Goal: Information Seeking & Learning: Learn about a topic

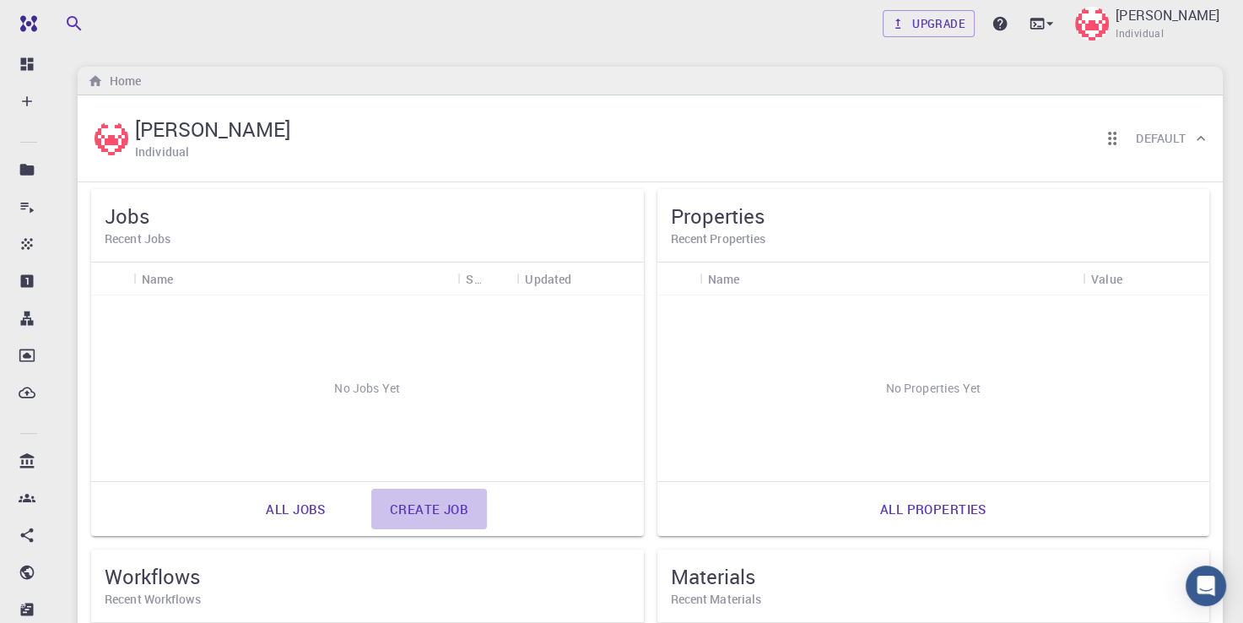
click at [461, 504] on link "Create job" at bounding box center [429, 509] width 116 height 41
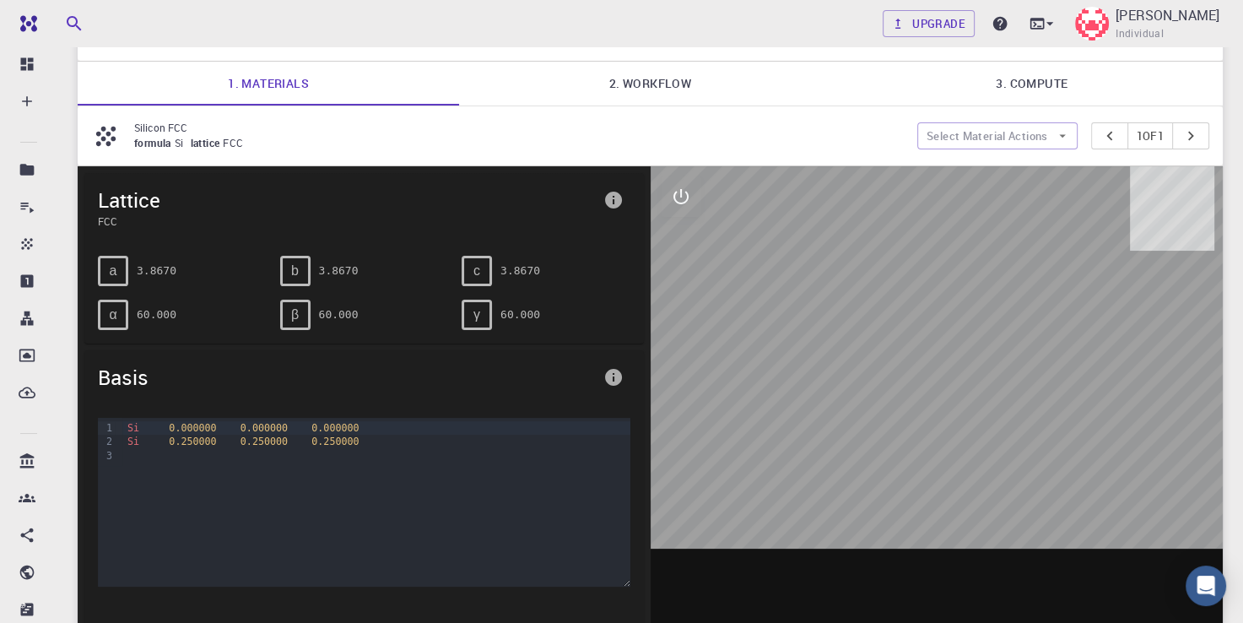
scroll to position [95, 0]
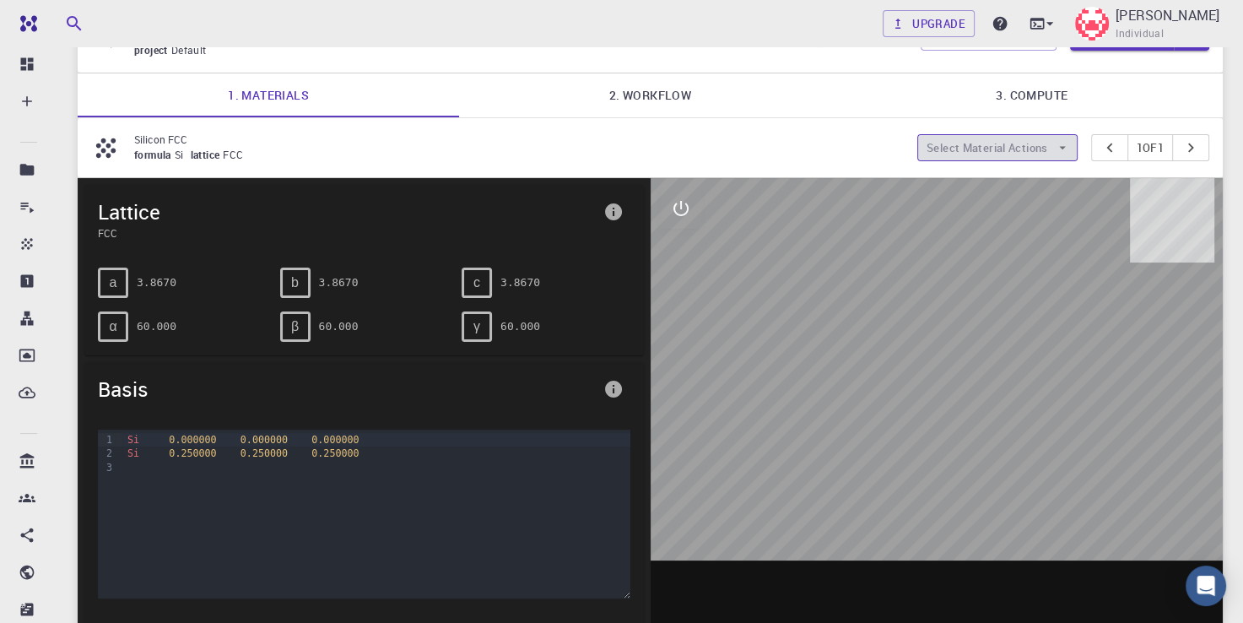
click at [970, 147] on button "Select Material Actions" at bounding box center [997, 147] width 160 height 27
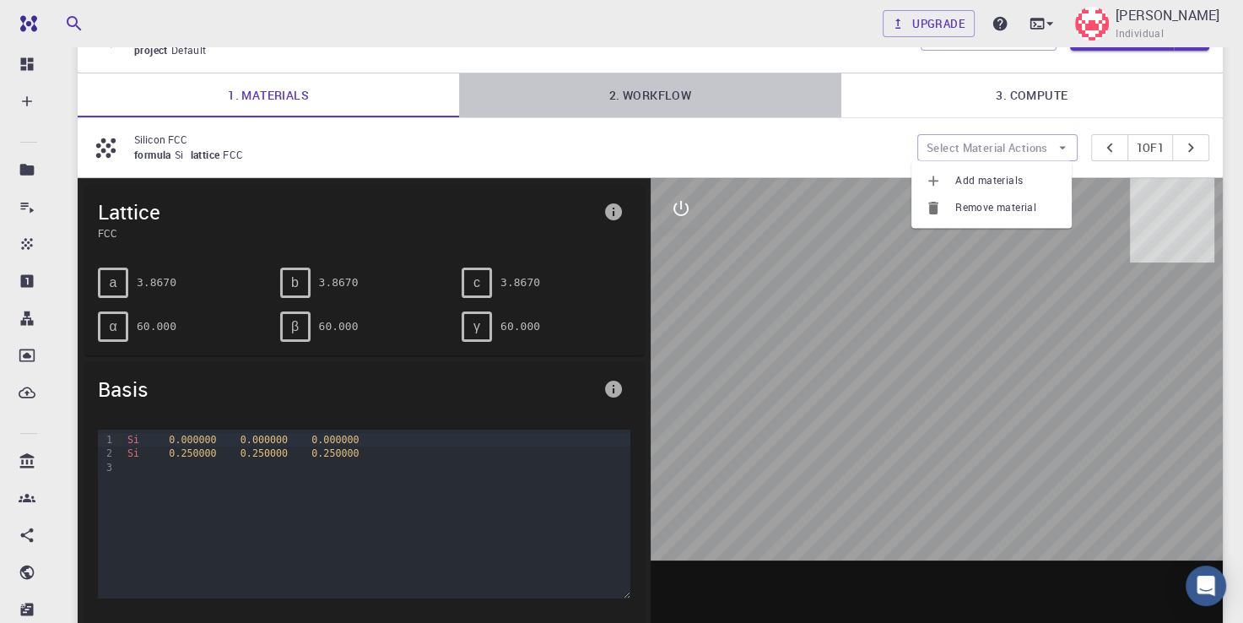
click at [621, 89] on link "2. Workflow" at bounding box center [649, 95] width 381 height 44
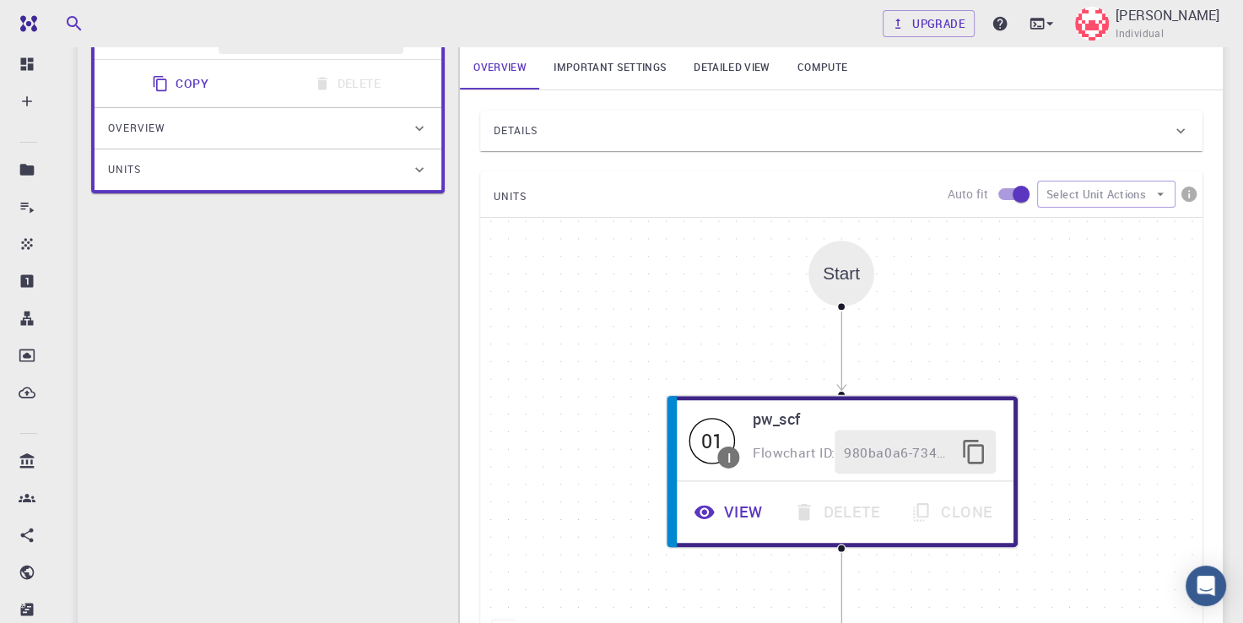
scroll to position [309, 0]
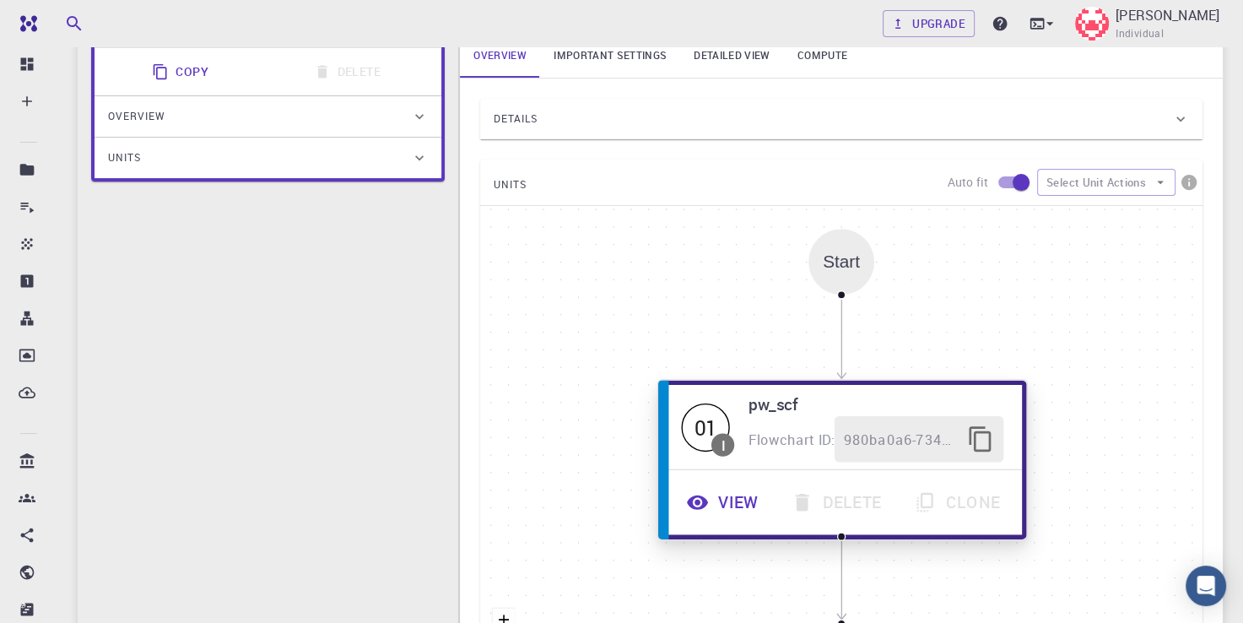
click at [739, 503] on button "View" at bounding box center [725, 502] width 105 height 46
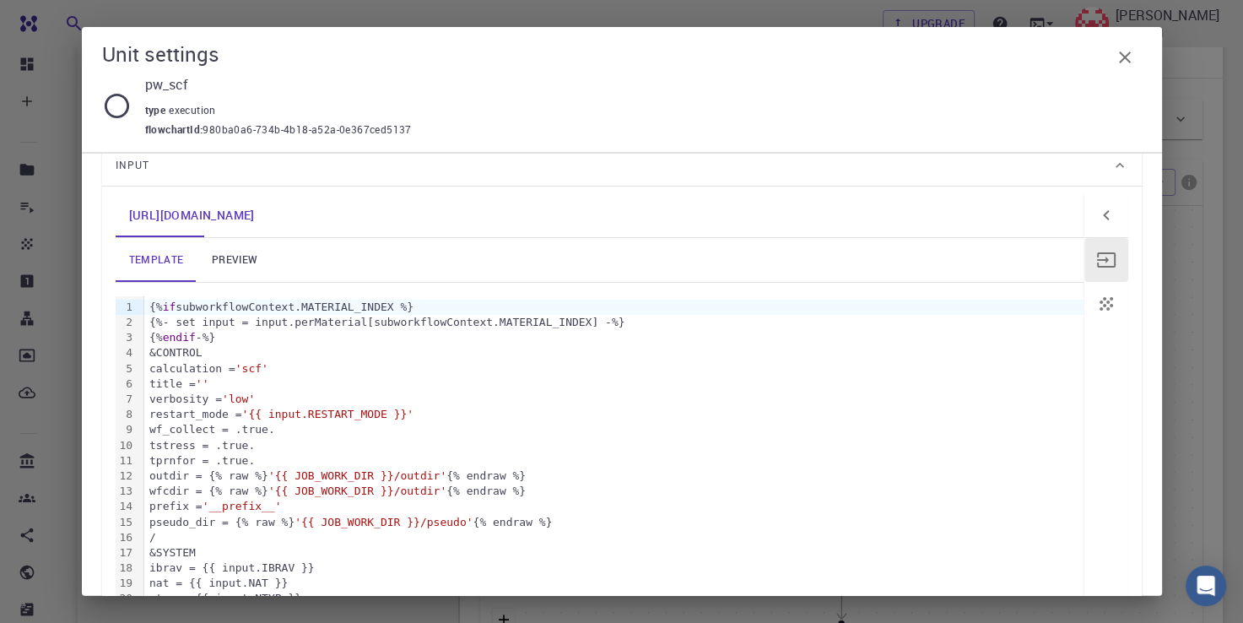
scroll to position [0, 0]
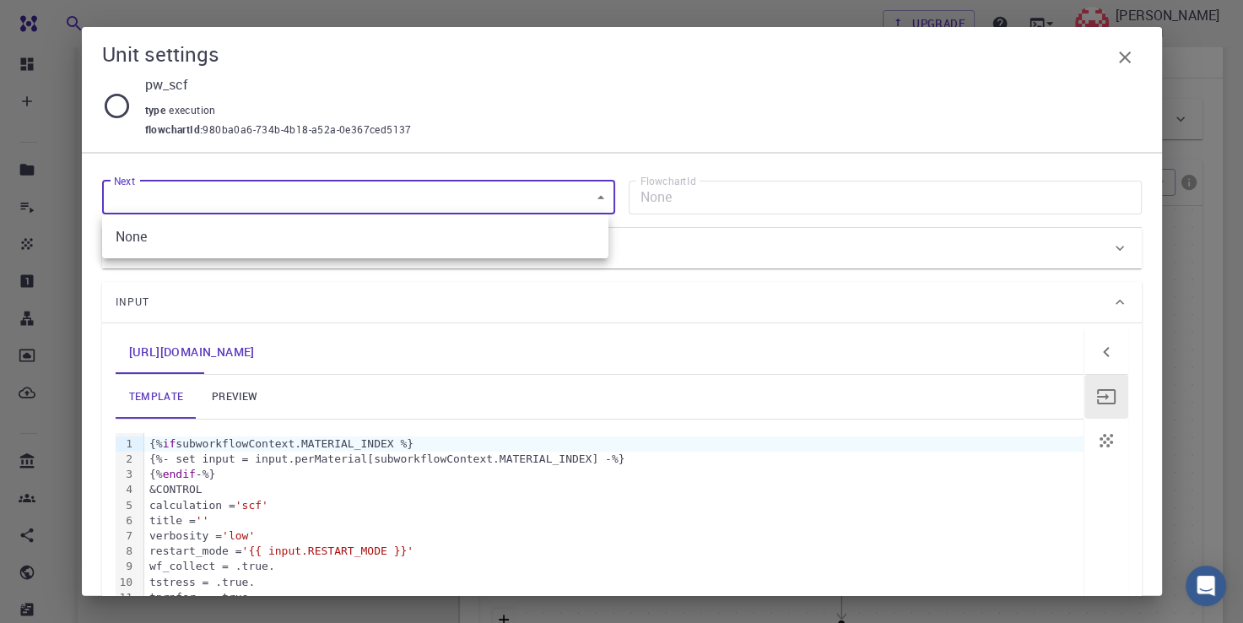
click at [601, 193] on body "Free Dashboard Create New Job New Material Create Material Upload File Import f…" at bounding box center [621, 308] width 1243 height 1235
click at [601, 193] on div at bounding box center [621, 311] width 1243 height 623
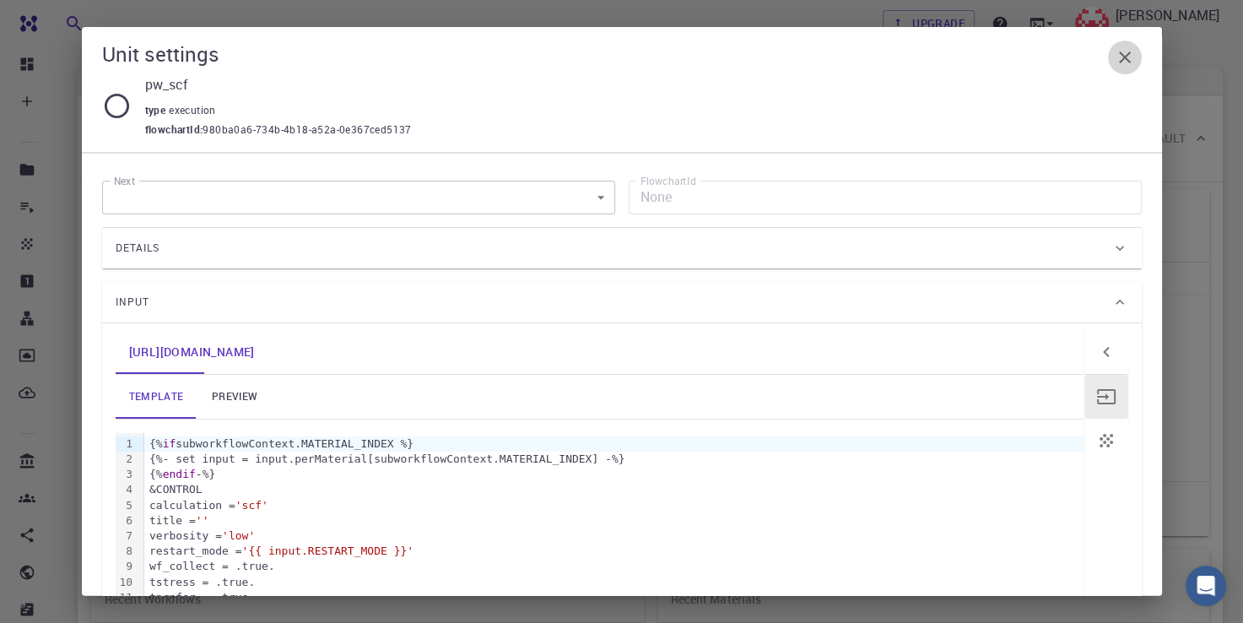
click at [1121, 60] on icon "button" at bounding box center [1125, 57] width 12 height 12
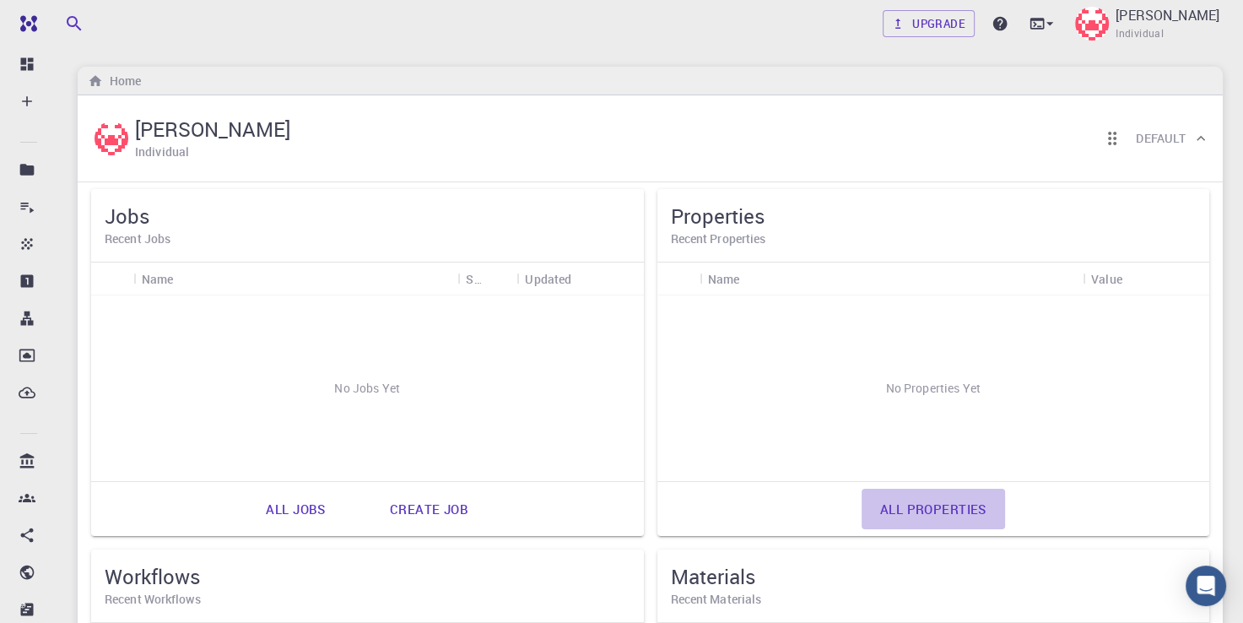
click at [917, 512] on link "All properties" at bounding box center [933, 509] width 143 height 41
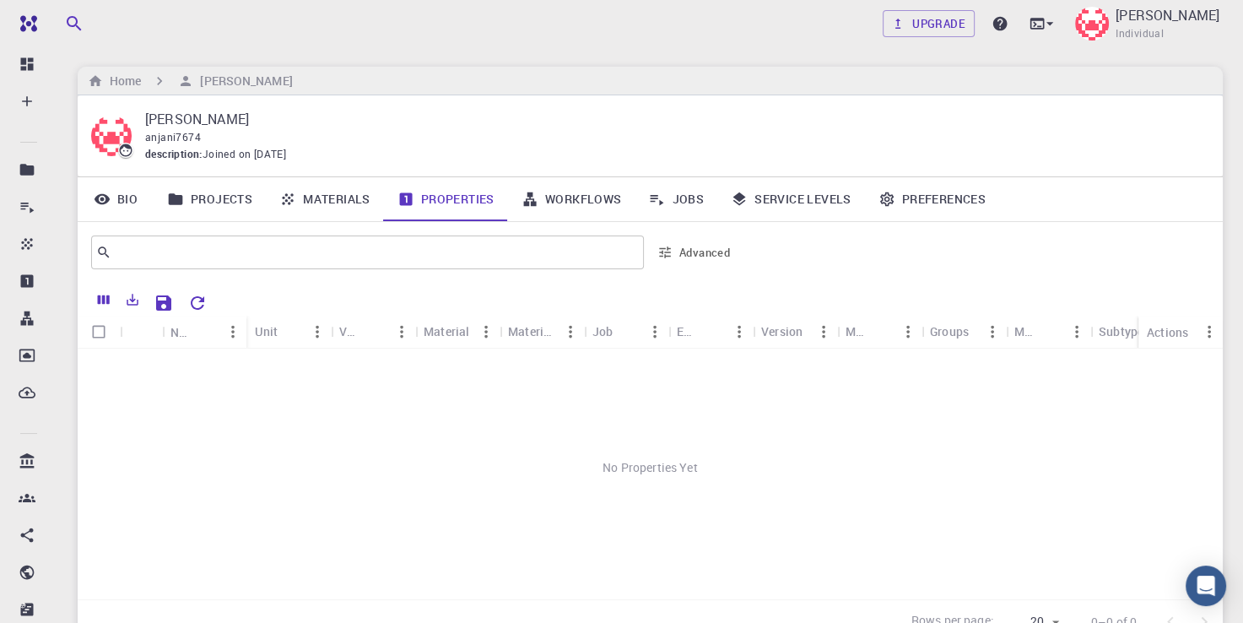
click at [448, 336] on div "Material" at bounding box center [447, 331] width 46 height 33
click at [473, 338] on button "Menu" at bounding box center [486, 331] width 27 height 27
click at [208, 484] on div "No Properties Yet" at bounding box center [650, 468] width 1145 height 238
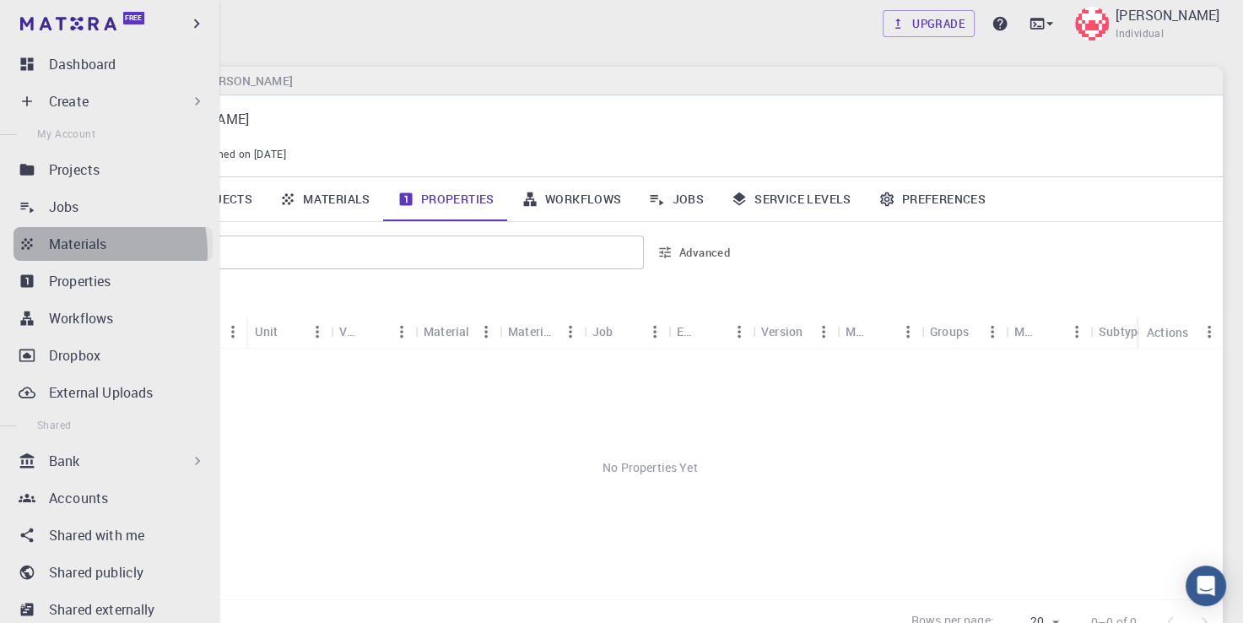
click at [76, 251] on p "Materials" at bounding box center [77, 244] width 57 height 20
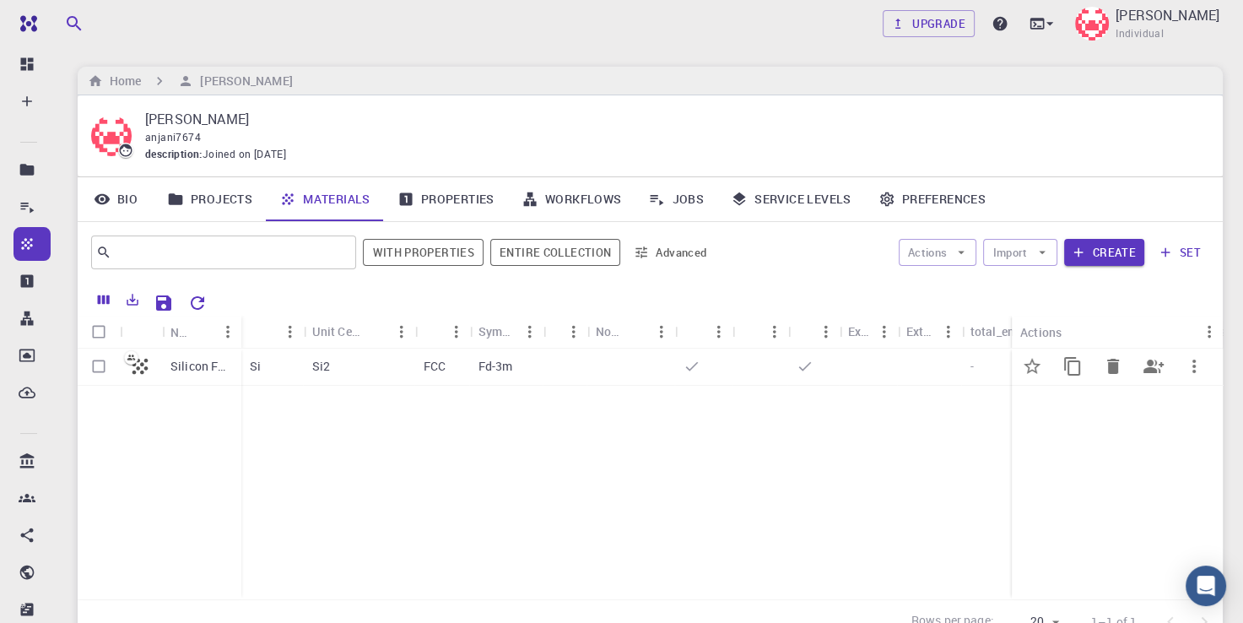
click at [196, 369] on p "Silicon FCC" at bounding box center [201, 366] width 62 height 17
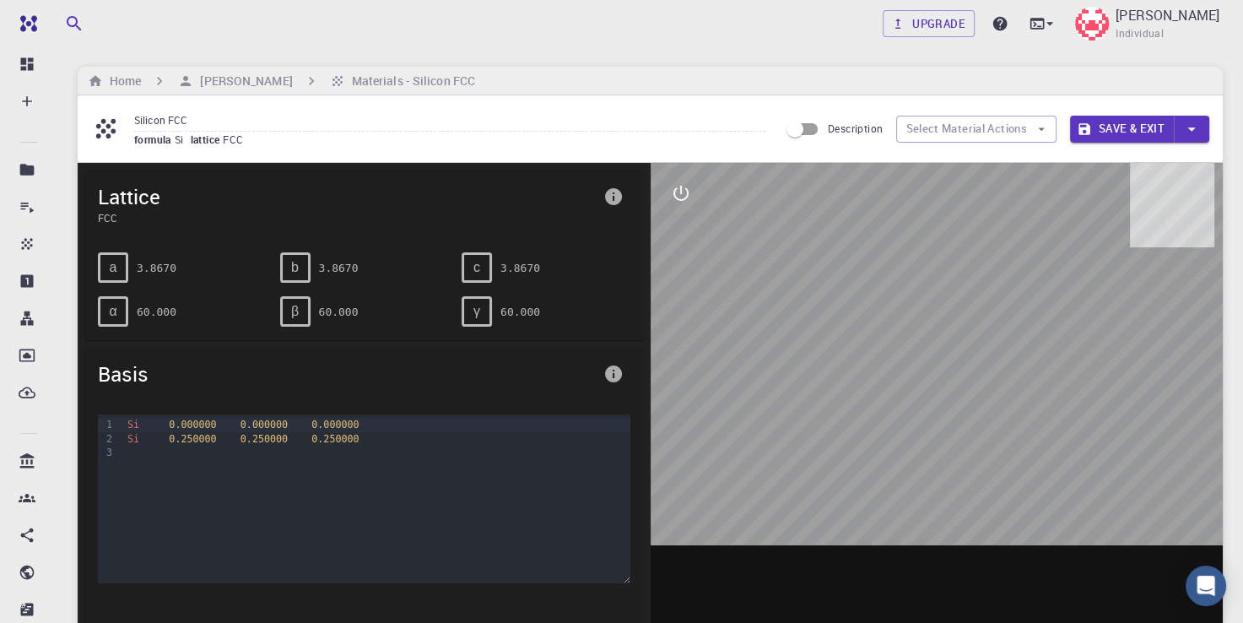
click at [758, 51] on div "Upgrade [PERSON_NAME] Pandey Individual Home [PERSON_NAME] Pandey Materials - S…" at bounding box center [650, 623] width 1186 height 1246
click at [68, 25] on icon "button" at bounding box center [74, 23] width 14 height 14
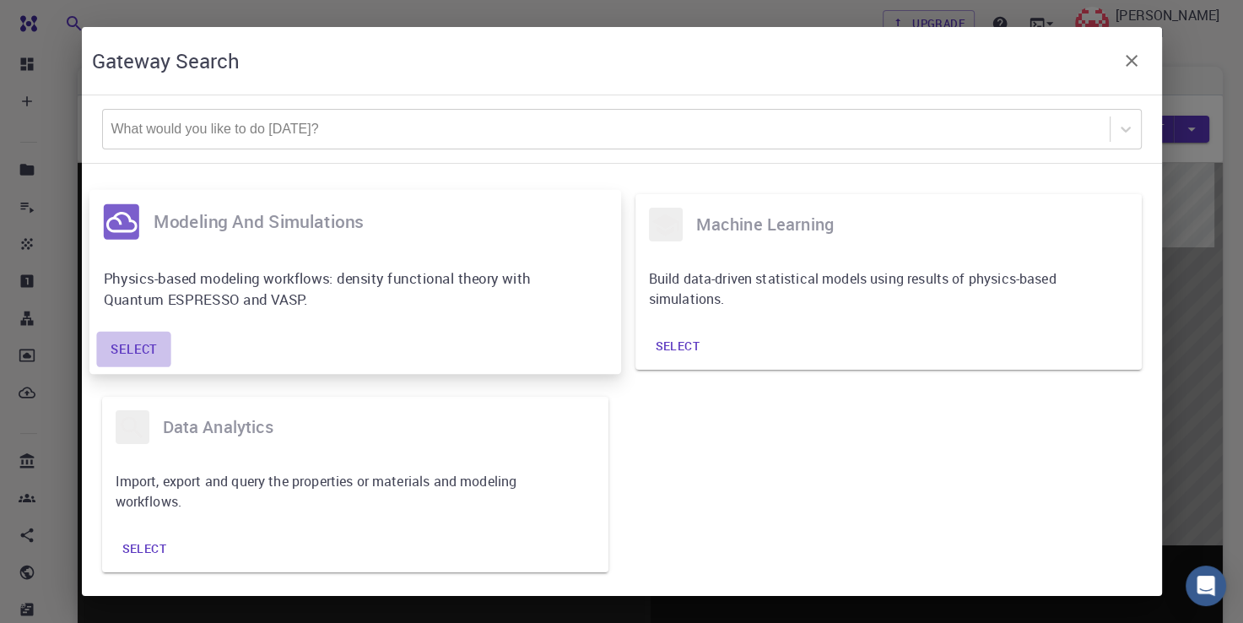
click at [149, 354] on button "Select" at bounding box center [133, 349] width 75 height 35
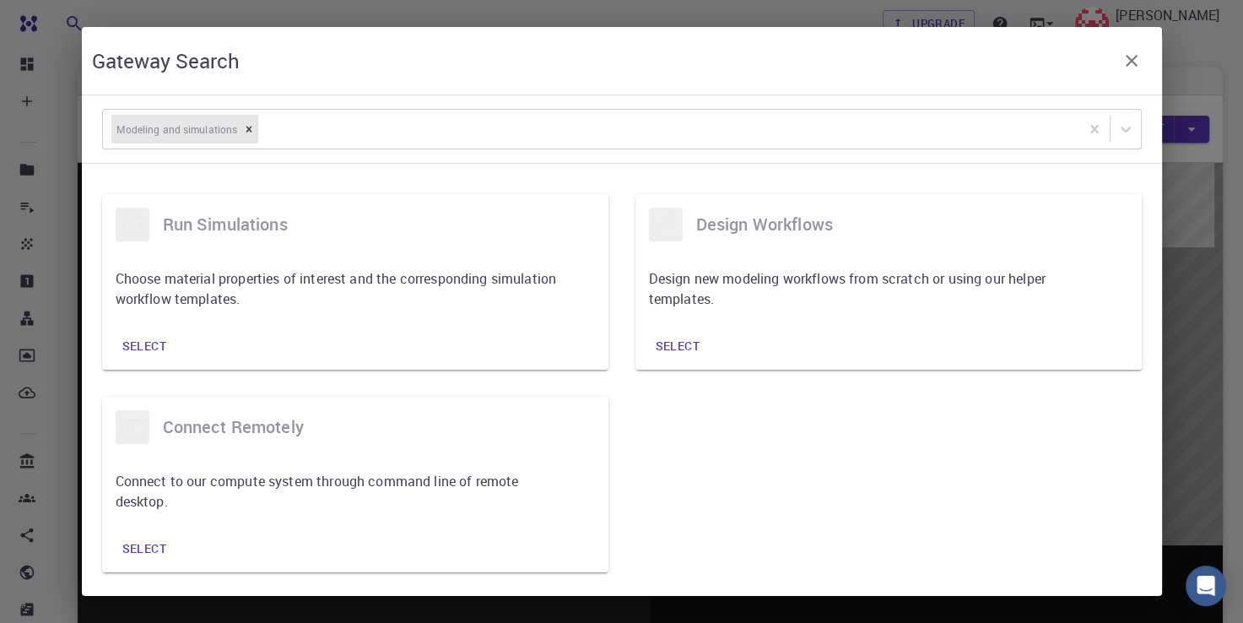
click at [149, 354] on button "Select" at bounding box center [144, 346] width 71 height 34
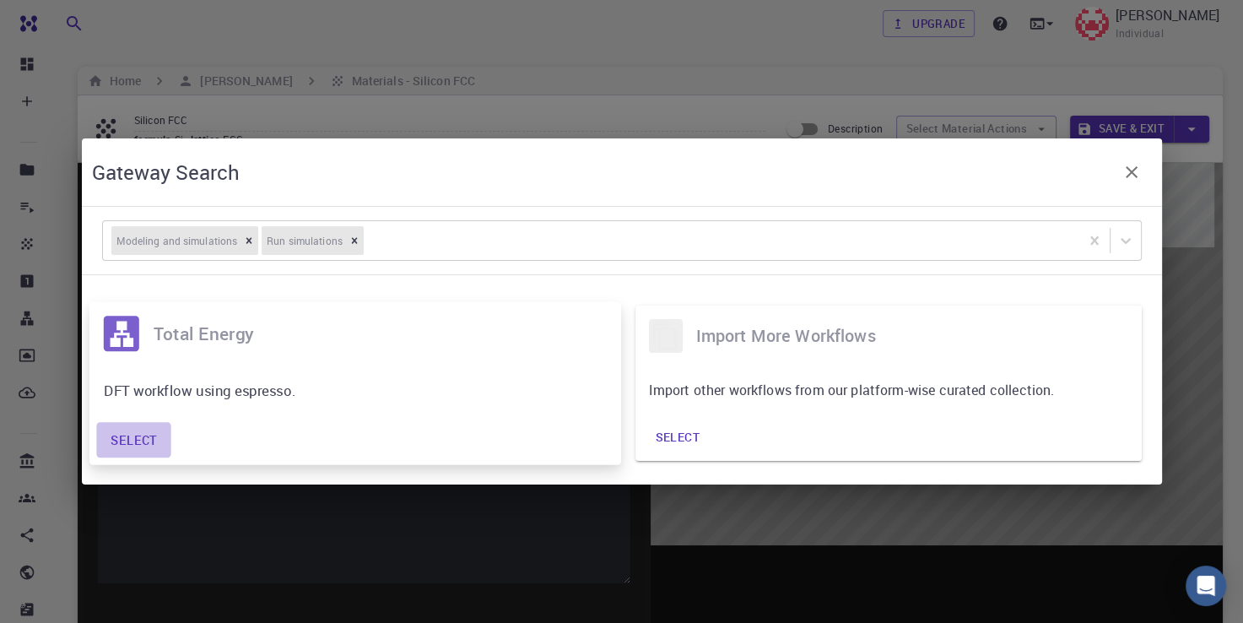
click at [138, 441] on button "Select" at bounding box center [133, 439] width 75 height 35
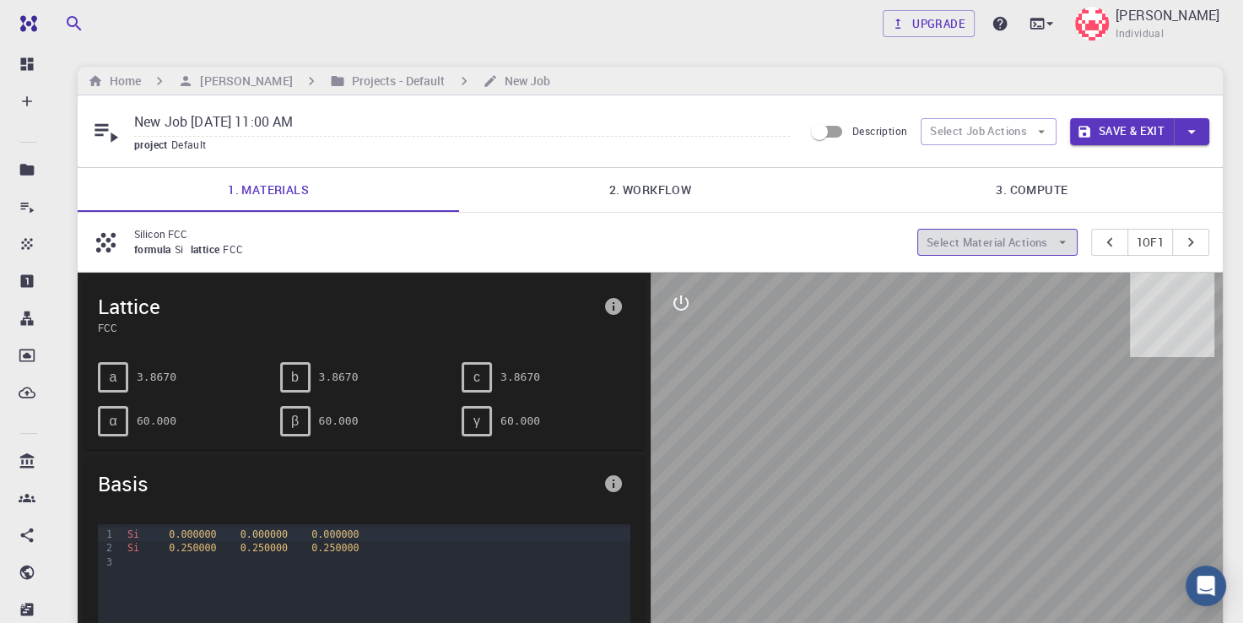
click at [943, 241] on button "Select Material Actions" at bounding box center [997, 242] width 160 height 27
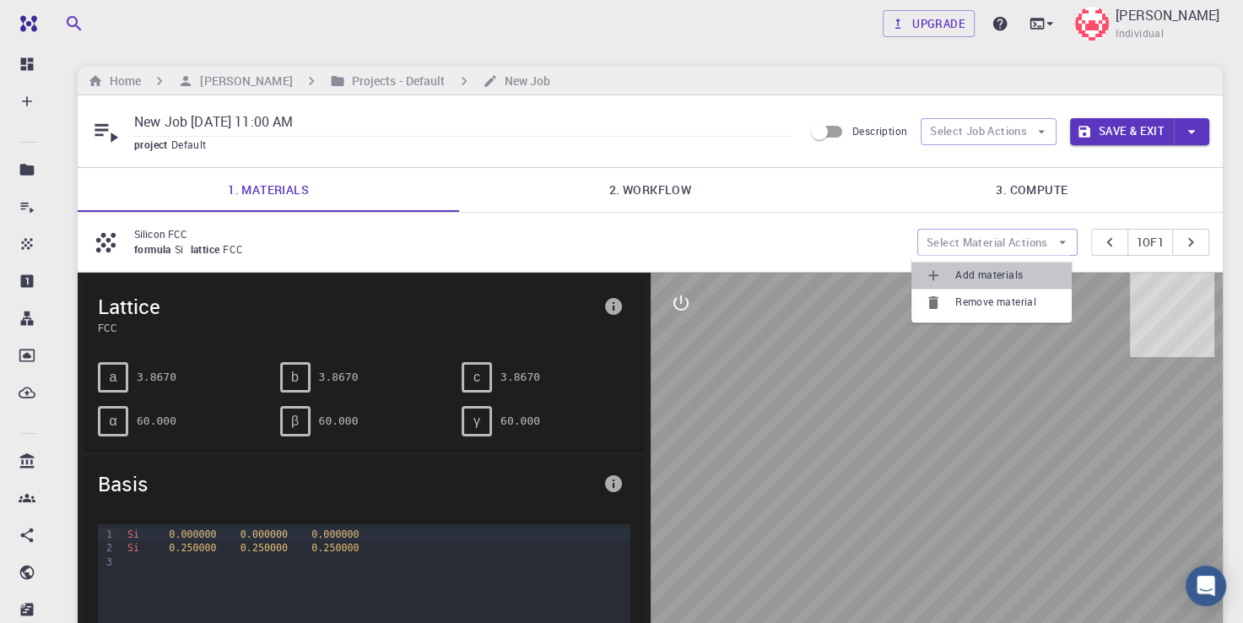
click at [984, 272] on span "Add materials" at bounding box center [1006, 275] width 103 height 17
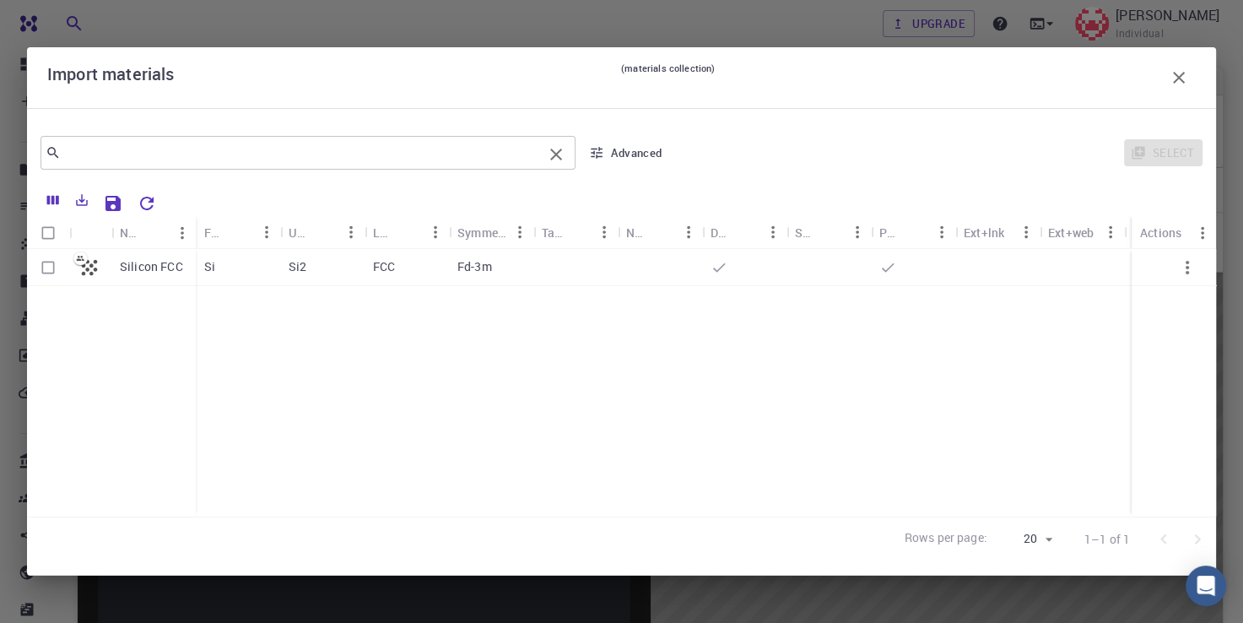
click at [247, 150] on input "text" at bounding box center [302, 153] width 482 height 24
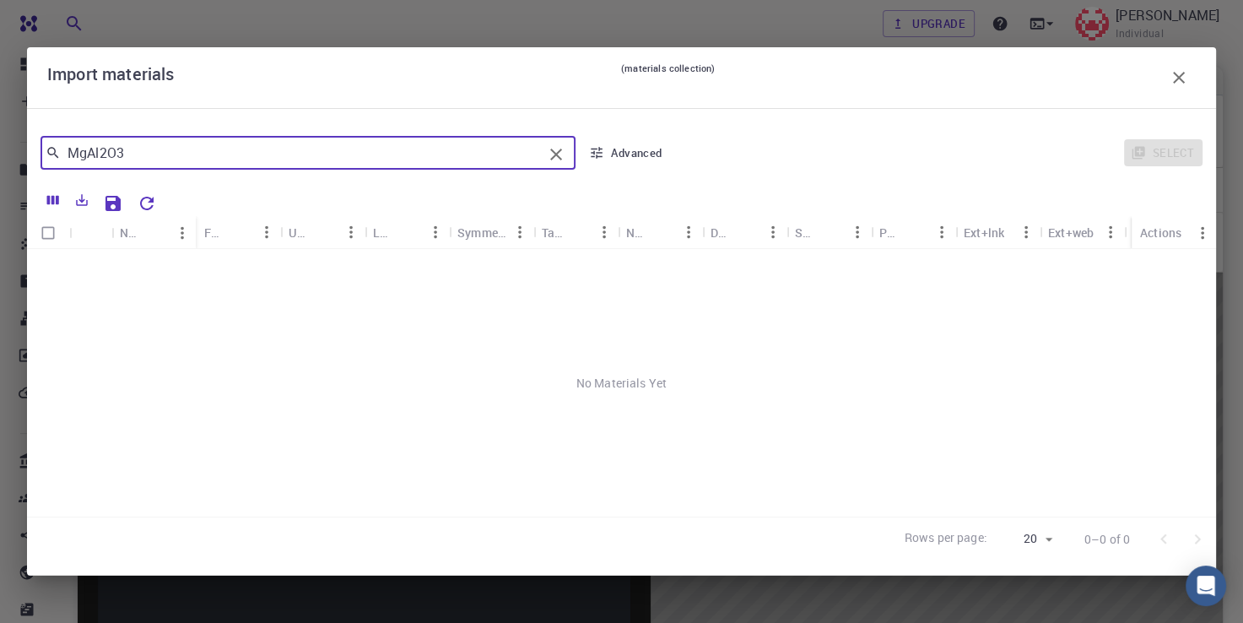
type input "MgAl2O3"
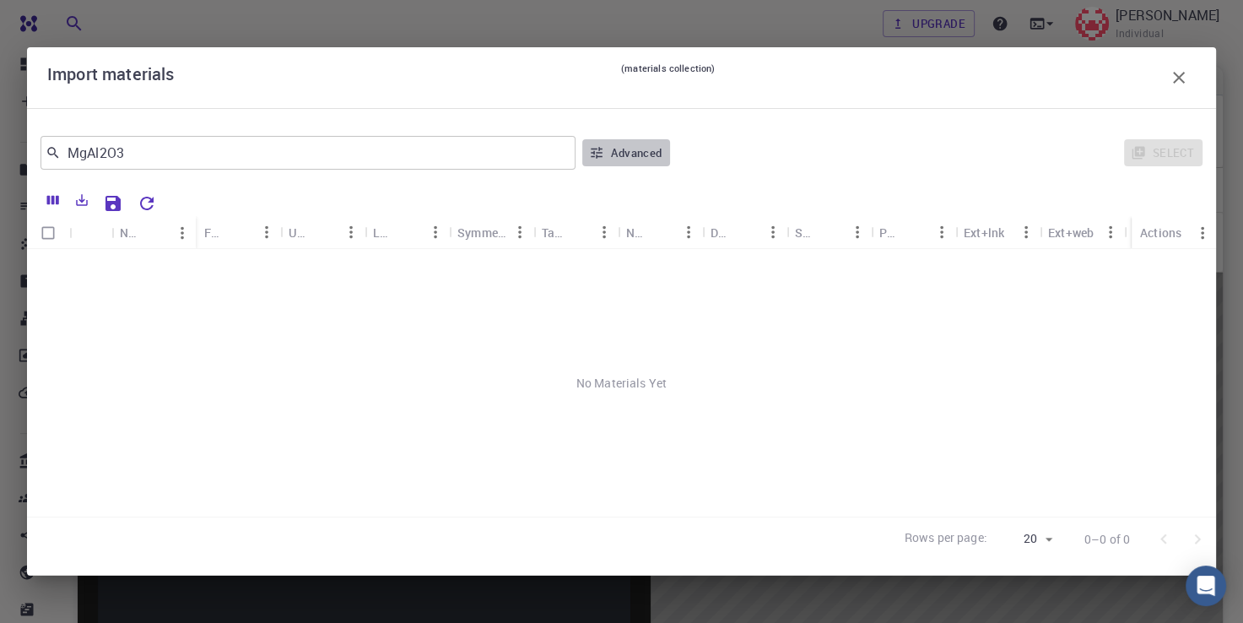
click at [640, 156] on button "Advanced" at bounding box center [626, 152] width 88 height 27
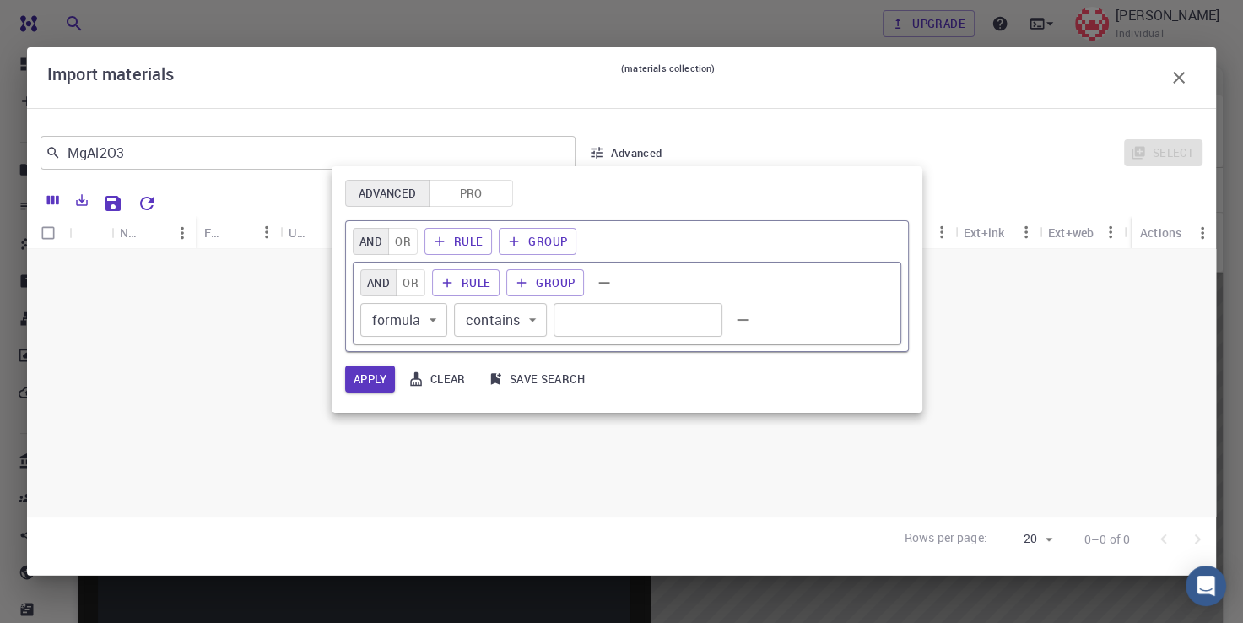
click at [179, 490] on div at bounding box center [621, 311] width 1243 height 623
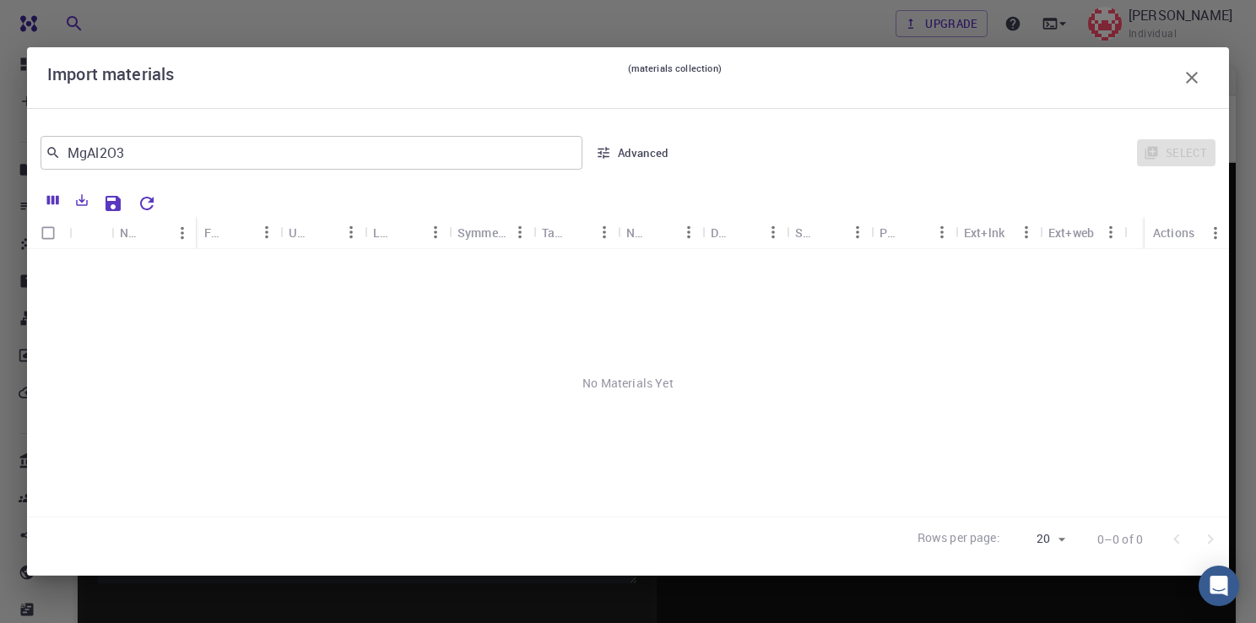
click at [1186, 79] on icon "button" at bounding box center [1192, 78] width 12 height 12
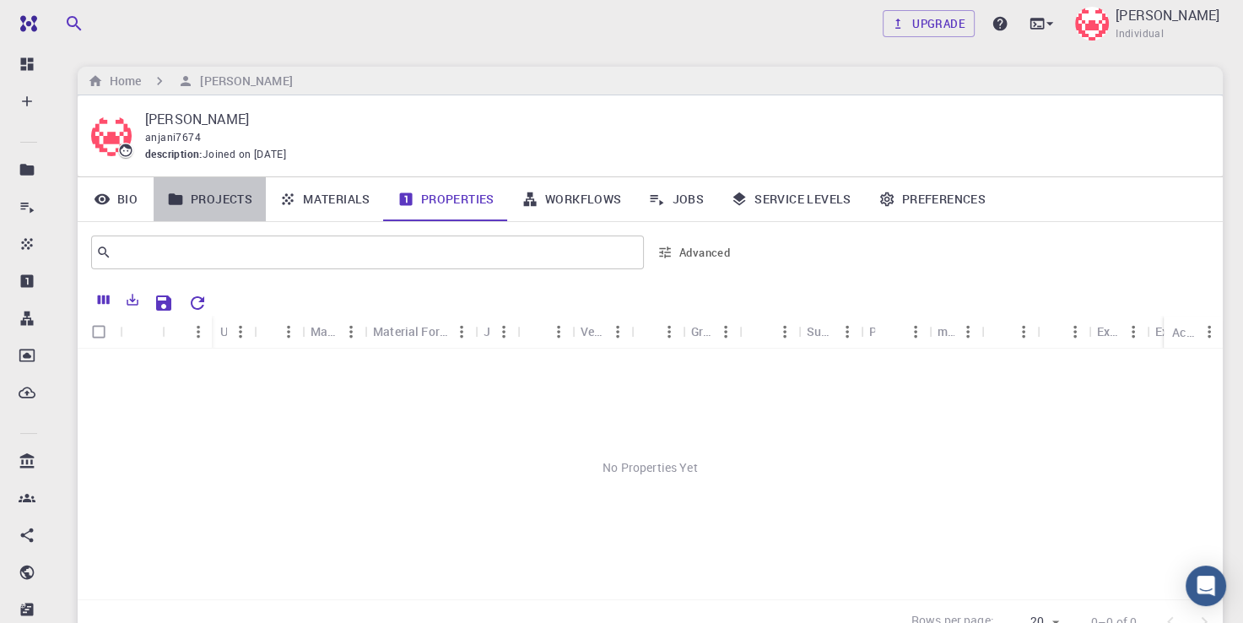
click at [219, 190] on link "Projects" at bounding box center [210, 199] width 112 height 44
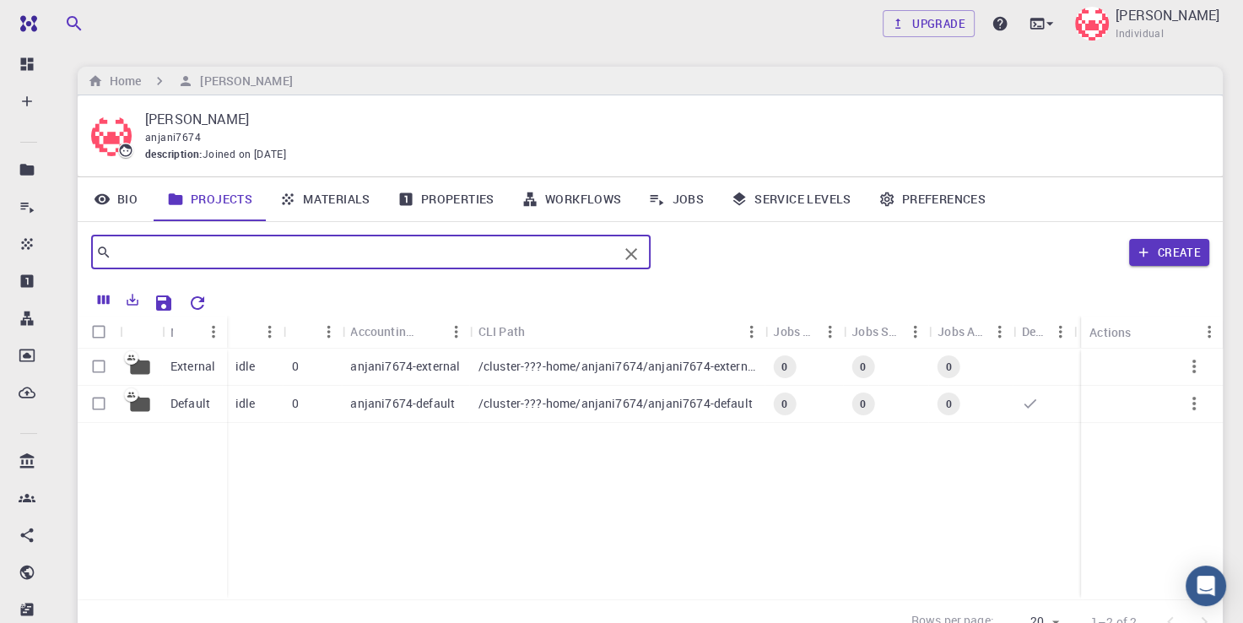
click at [138, 253] on input "text" at bounding box center [364, 253] width 506 height 24
type input "MgAl2O3"
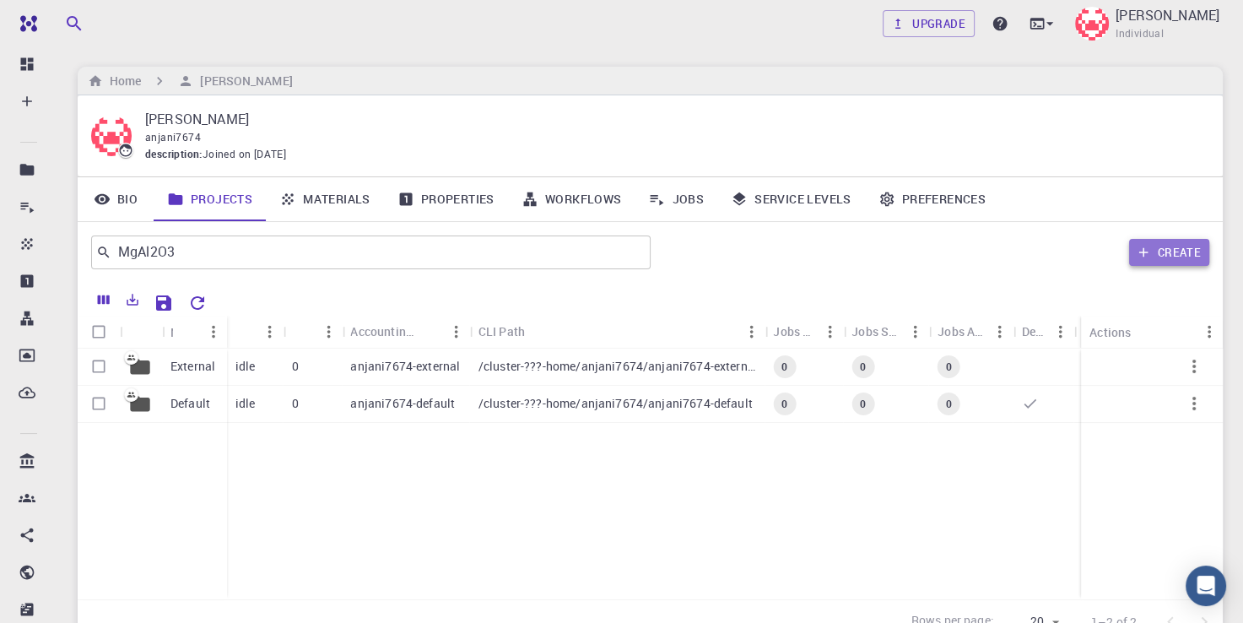
click at [1168, 245] on button "Create" at bounding box center [1169, 252] width 80 height 27
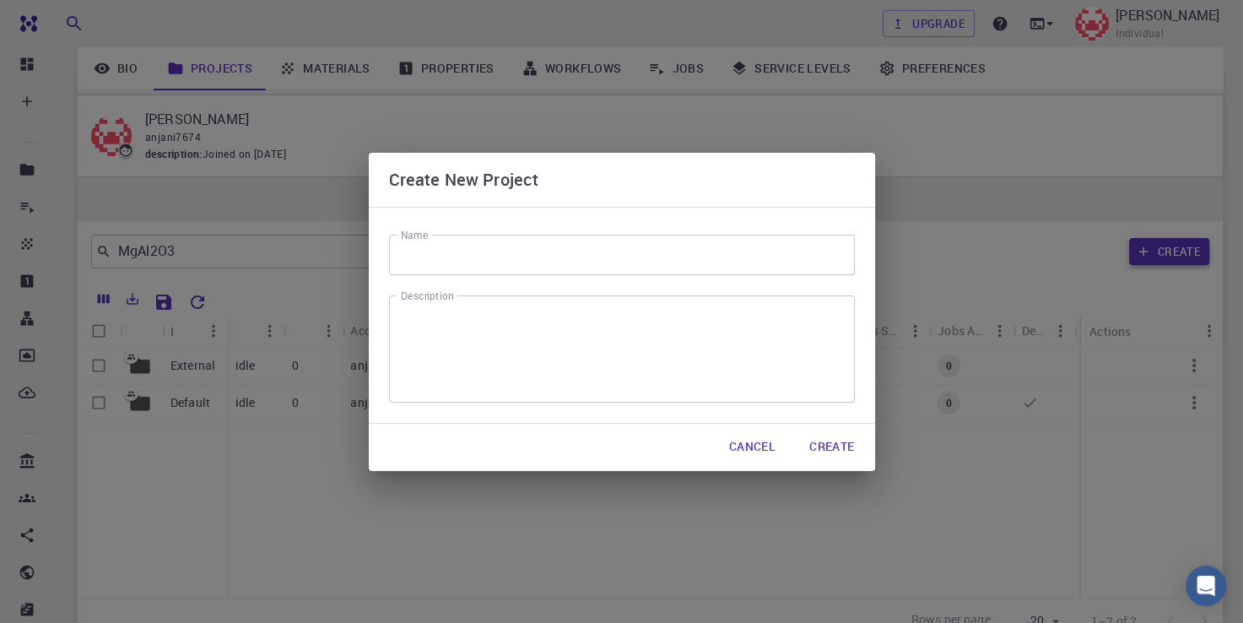
scroll to position [151, 0]
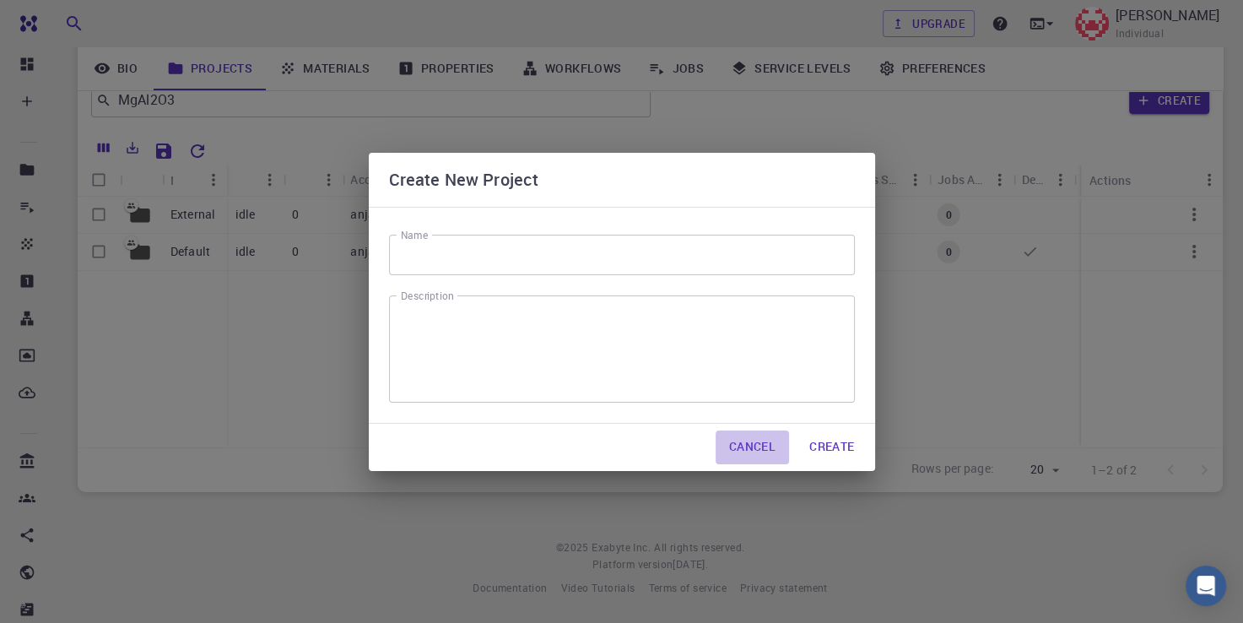
click at [762, 447] on button "Cancel" at bounding box center [752, 447] width 73 height 34
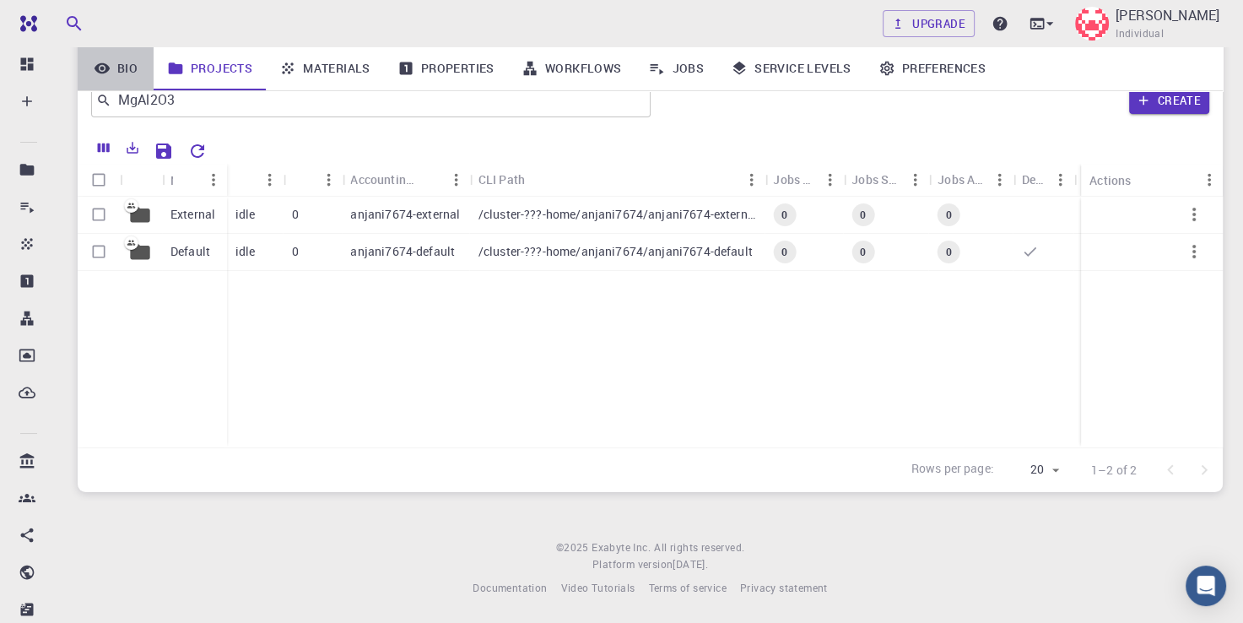
click at [128, 63] on link "Bio" at bounding box center [116, 68] width 76 height 44
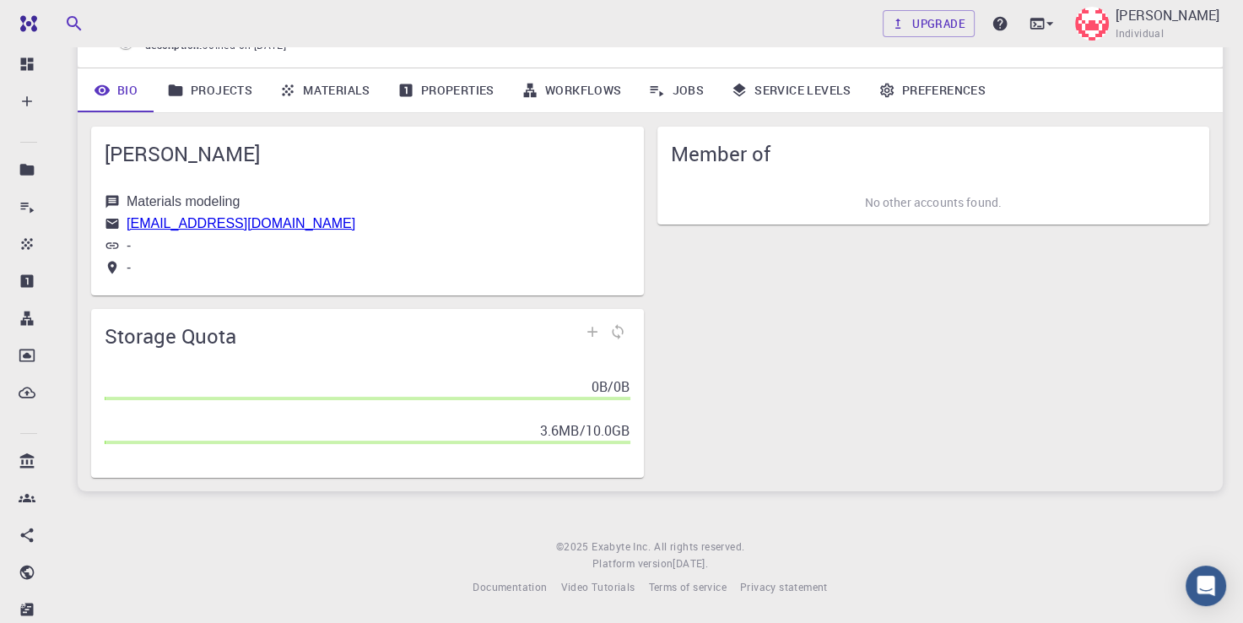
scroll to position [109, 0]
click at [203, 96] on link "Projects" at bounding box center [210, 90] width 112 height 44
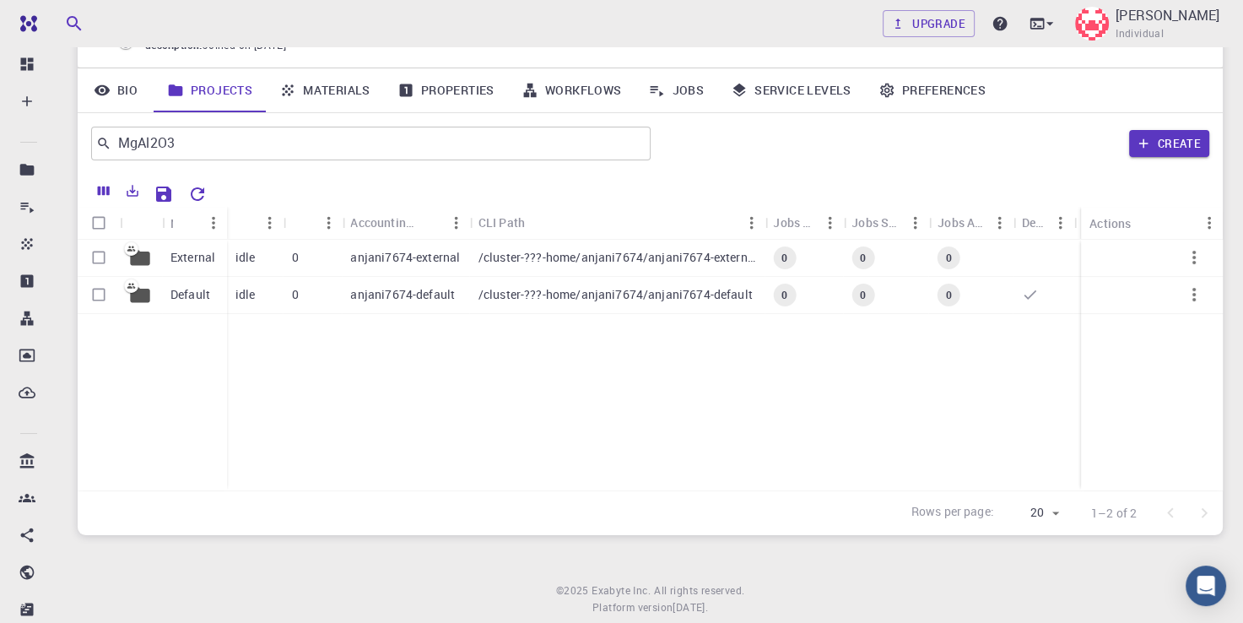
click at [328, 90] on link "Materials" at bounding box center [325, 90] width 118 height 44
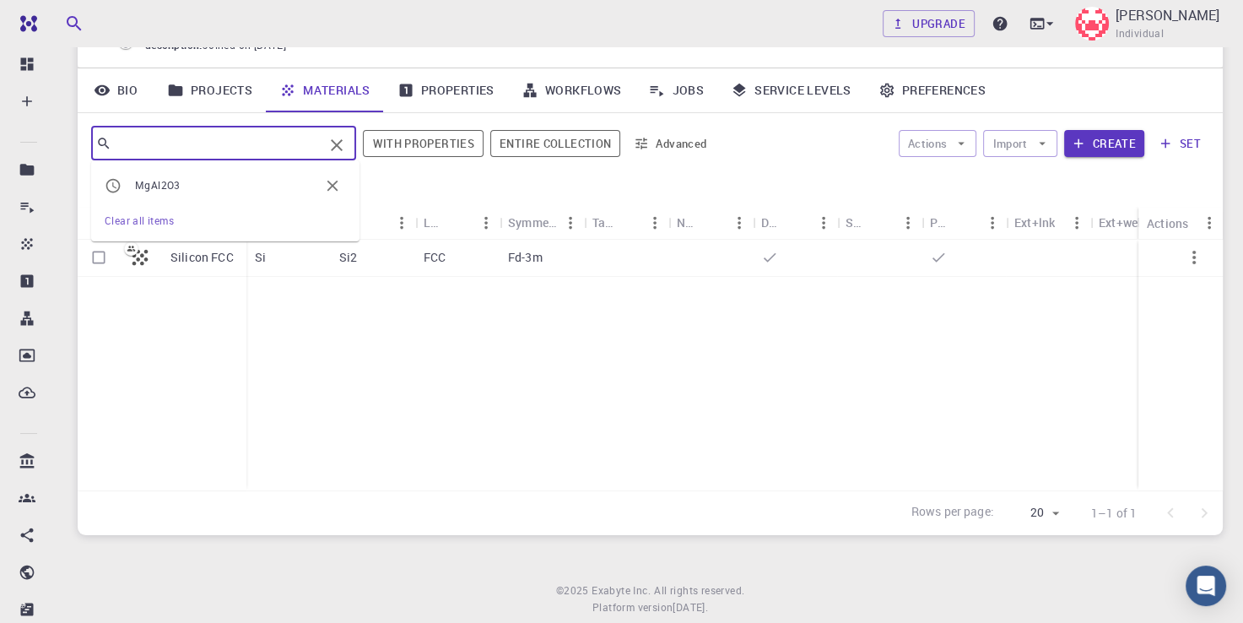
click at [224, 146] on input "text" at bounding box center [217, 144] width 212 height 24
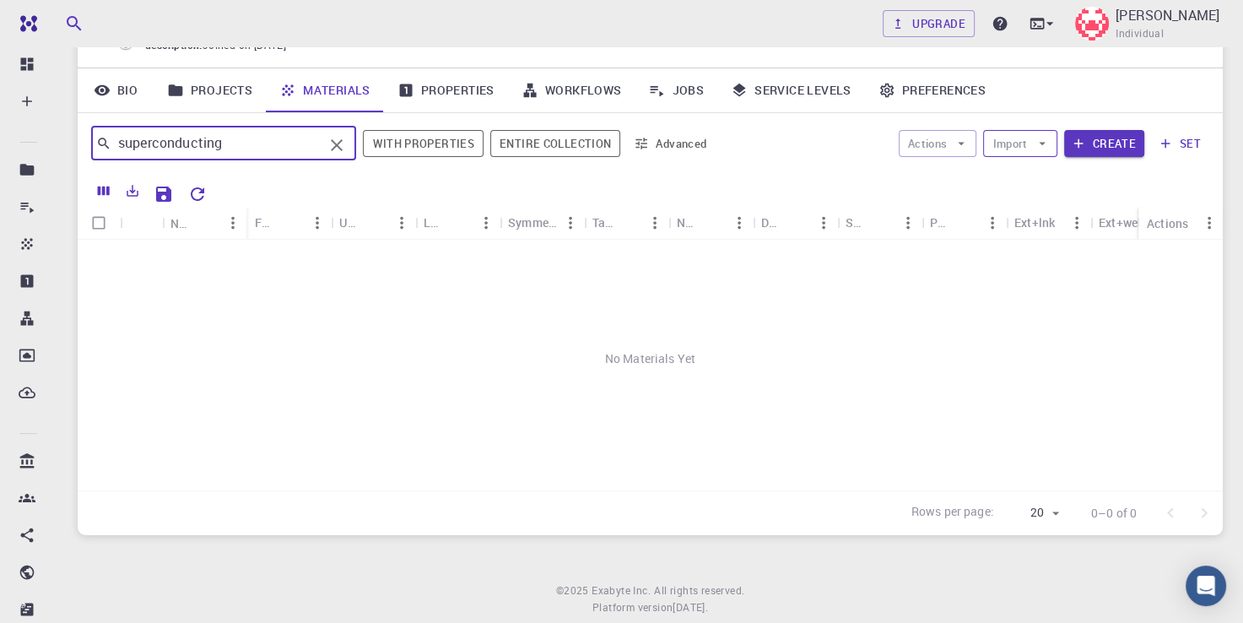
type input "superconducting"
click at [1047, 137] on icon "button" at bounding box center [1042, 143] width 15 height 15
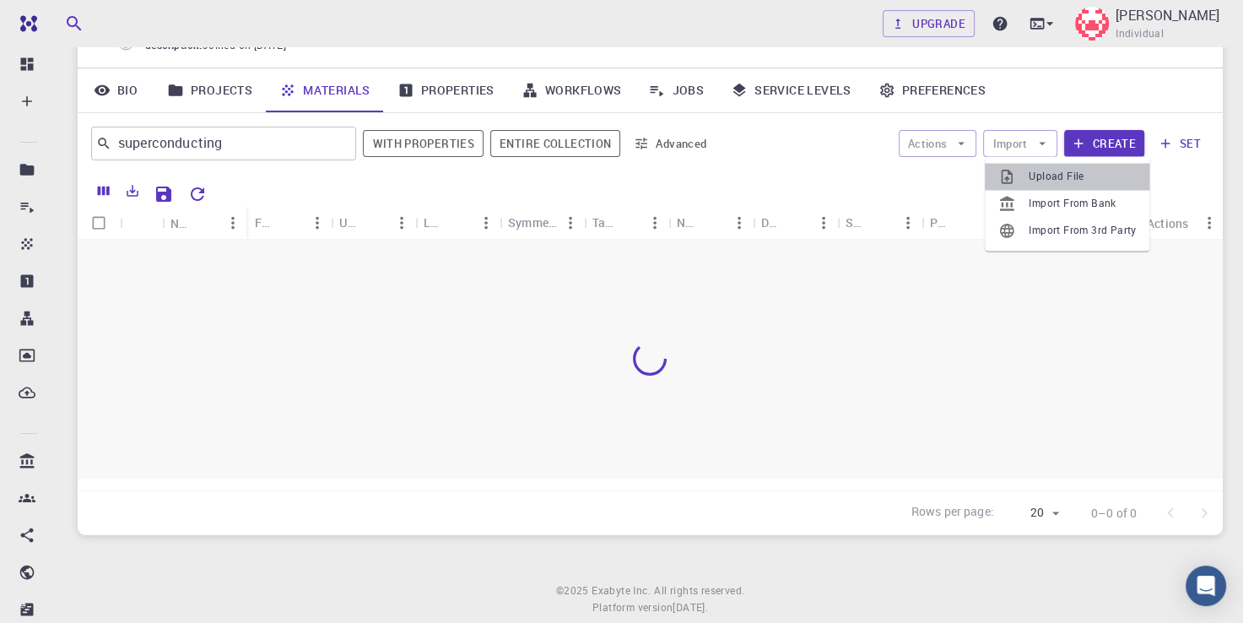
click at [1031, 182] on span "Upload File" at bounding box center [1082, 176] width 107 height 17
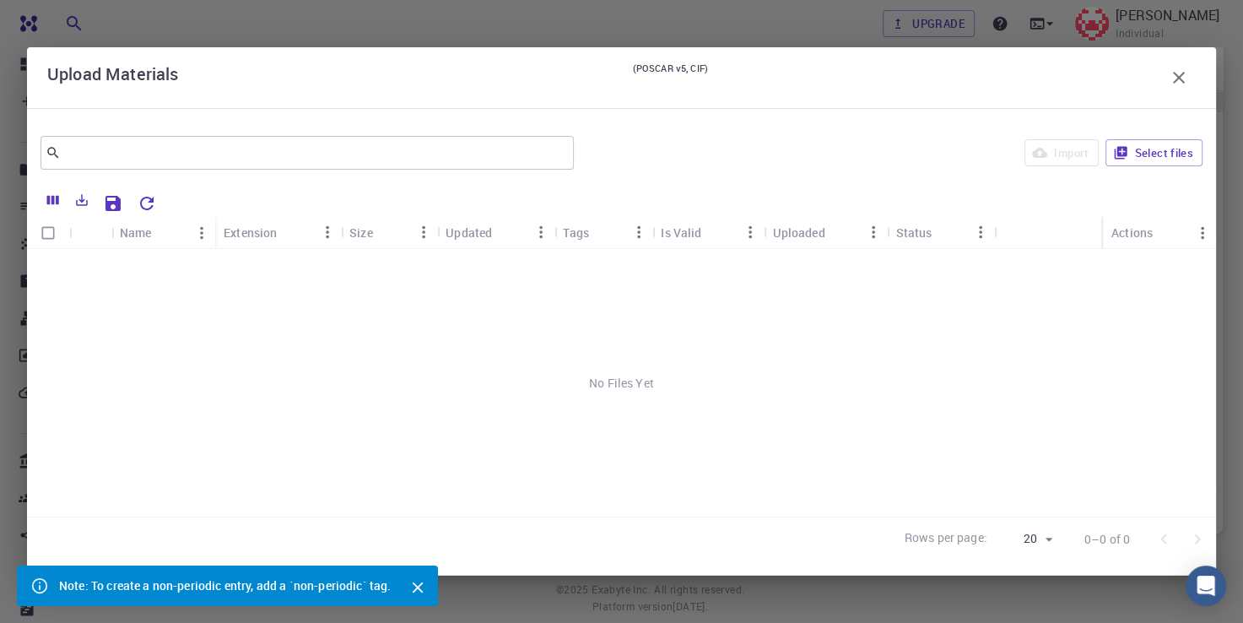
scroll to position [151, 0]
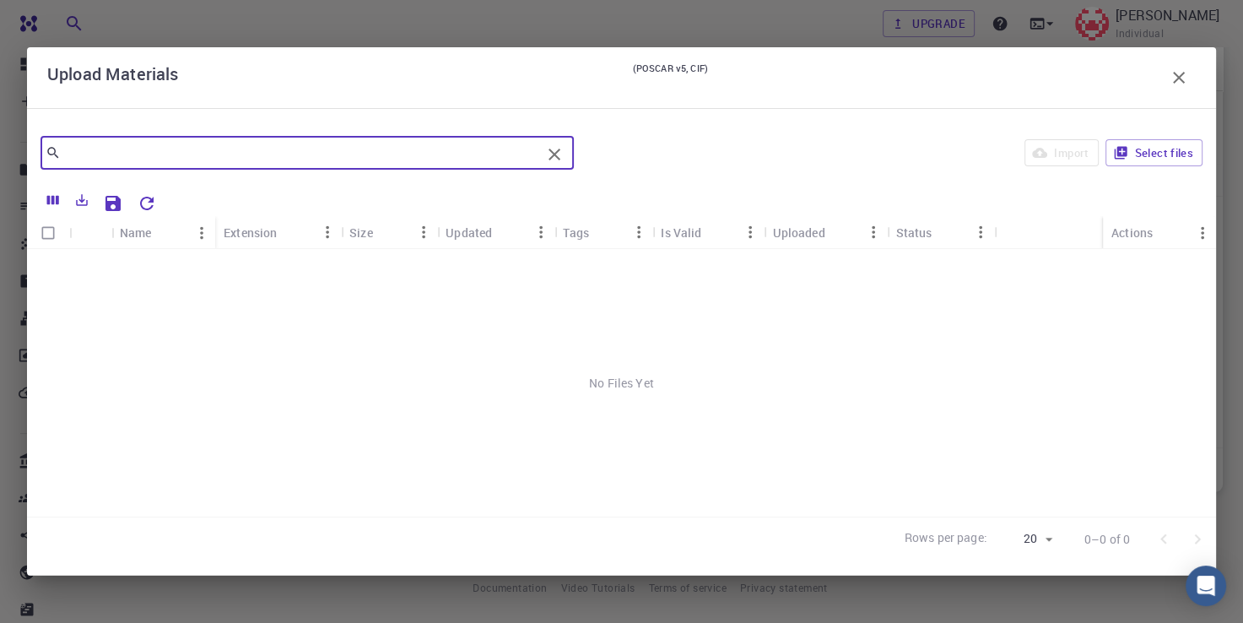
click at [216, 160] on input "text" at bounding box center [301, 153] width 480 height 24
type input "superconductor"
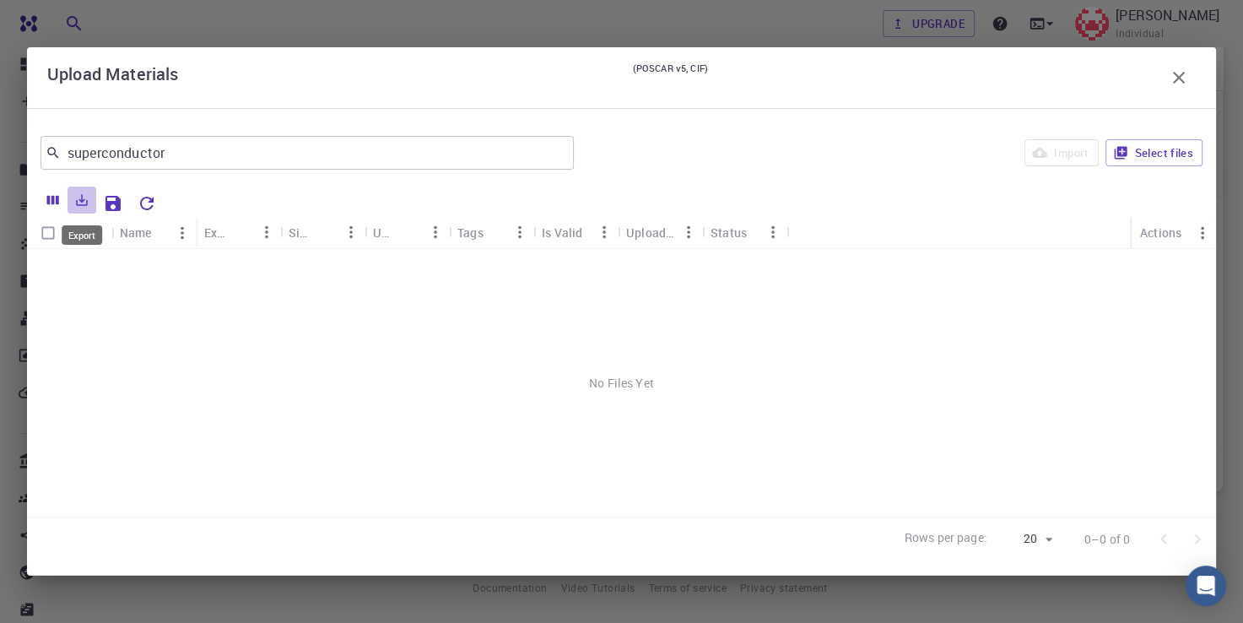
click at [84, 198] on icon "Export" at bounding box center [81, 199] width 15 height 15
click at [51, 204] on icon "Columns" at bounding box center [53, 199] width 15 height 15
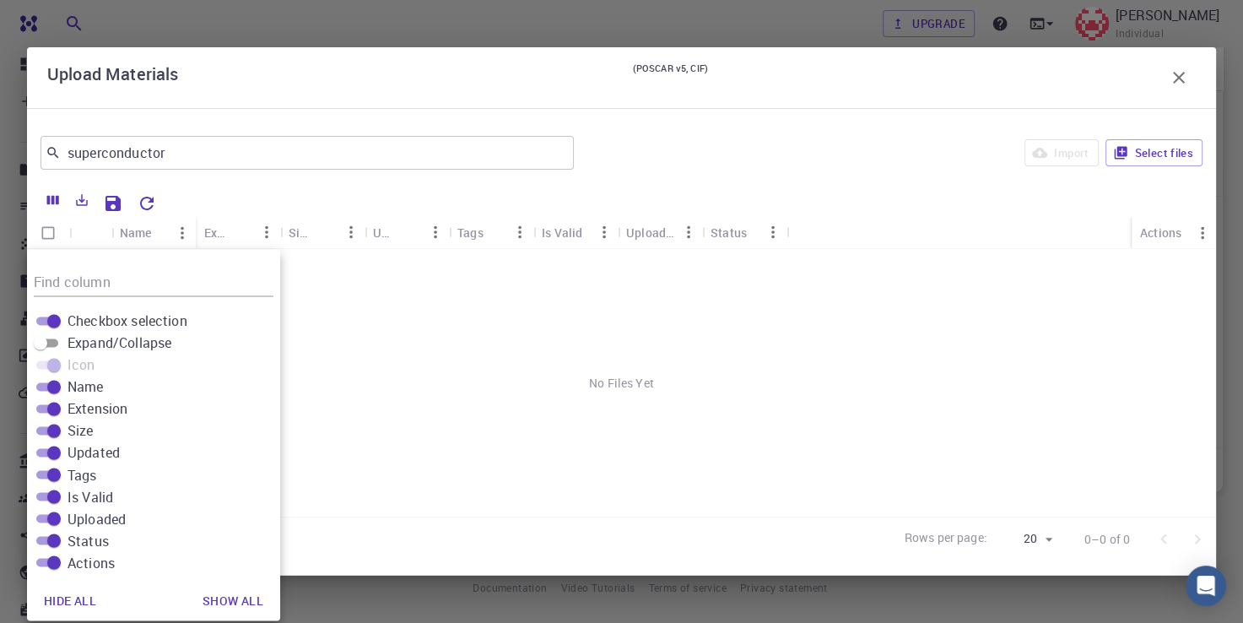
click at [678, 68] on small "(POSCAR v5, CIF)" at bounding box center [670, 78] width 75 height 34
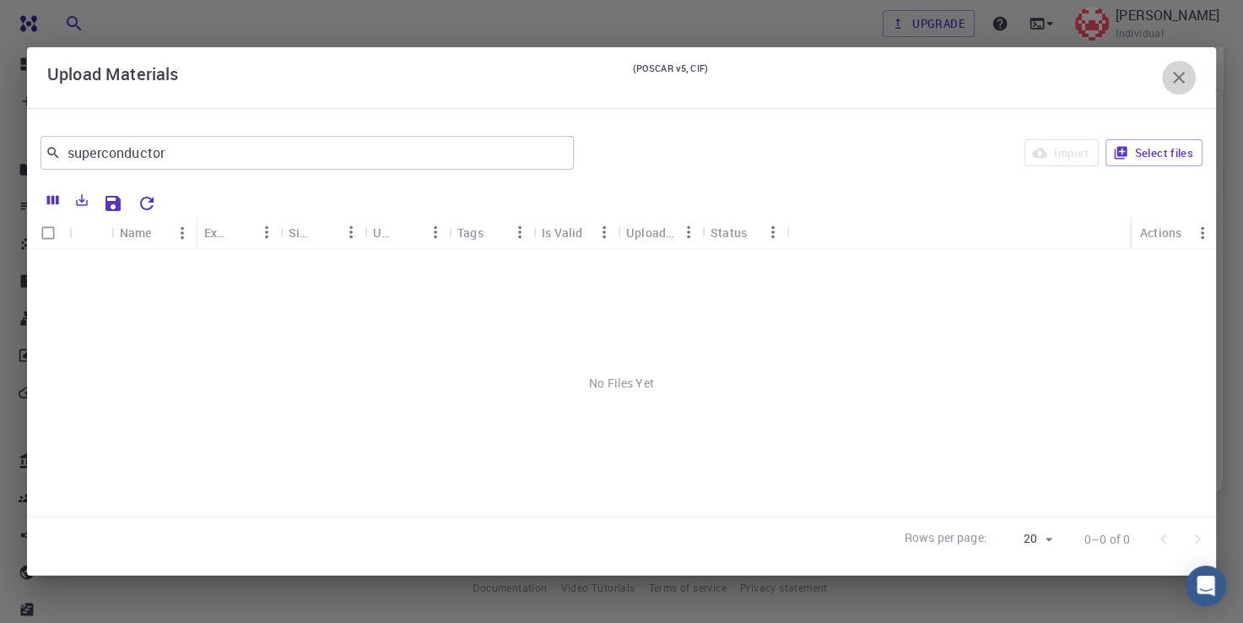
click at [1187, 75] on icon "button" at bounding box center [1179, 78] width 20 height 20
click at [1187, 75] on div "Bio Projects Materials Properties Workflows Jobs Service Levels Preferences" at bounding box center [650, 68] width 1145 height 44
